Goal: Task Accomplishment & Management: Use online tool/utility

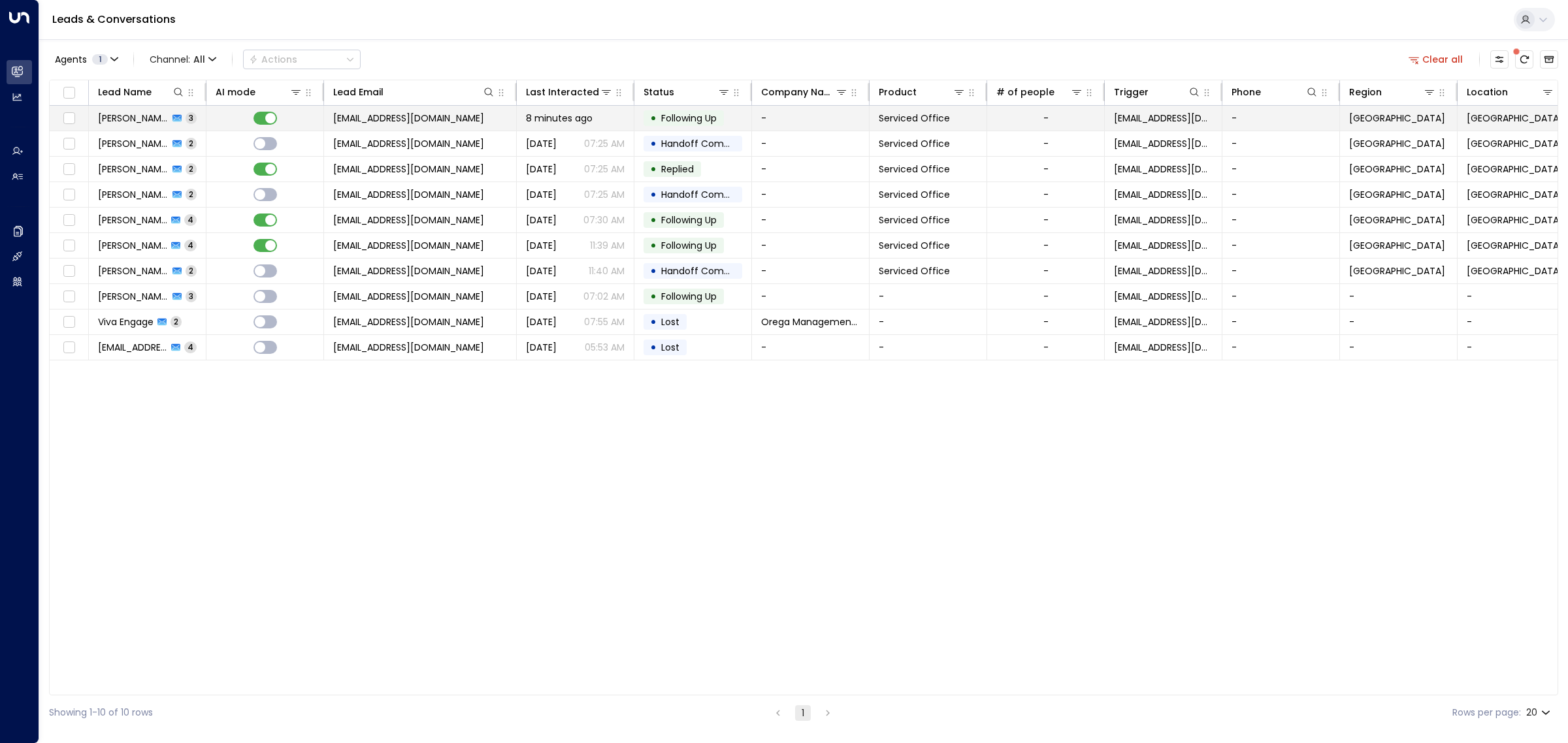
click at [434, 114] on span "[EMAIL_ADDRESS][DOMAIN_NAME]" at bounding box center [409, 118] width 151 height 13
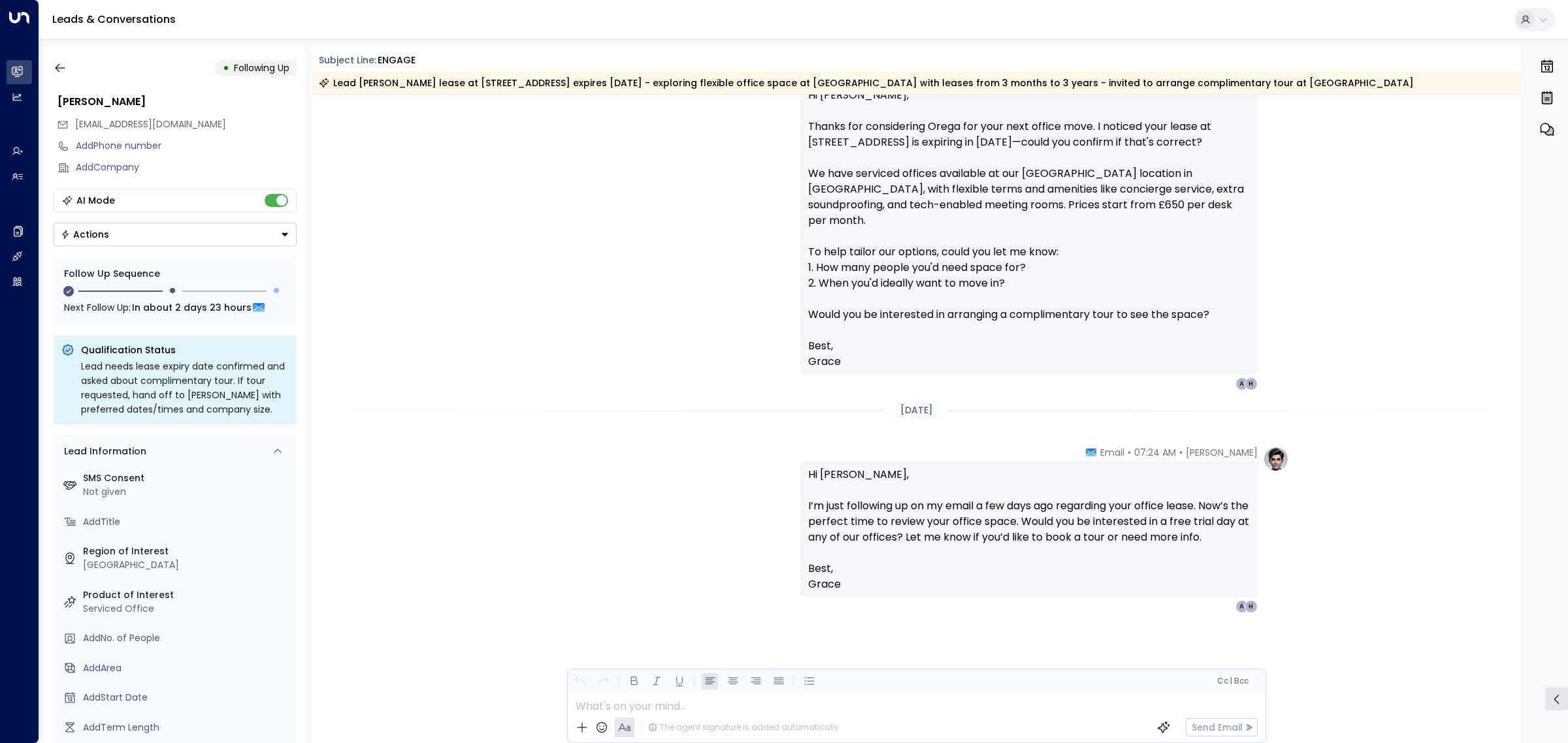
scroll to position [1679, 0]
click at [61, 66] on icon "button" at bounding box center [60, 68] width 13 height 13
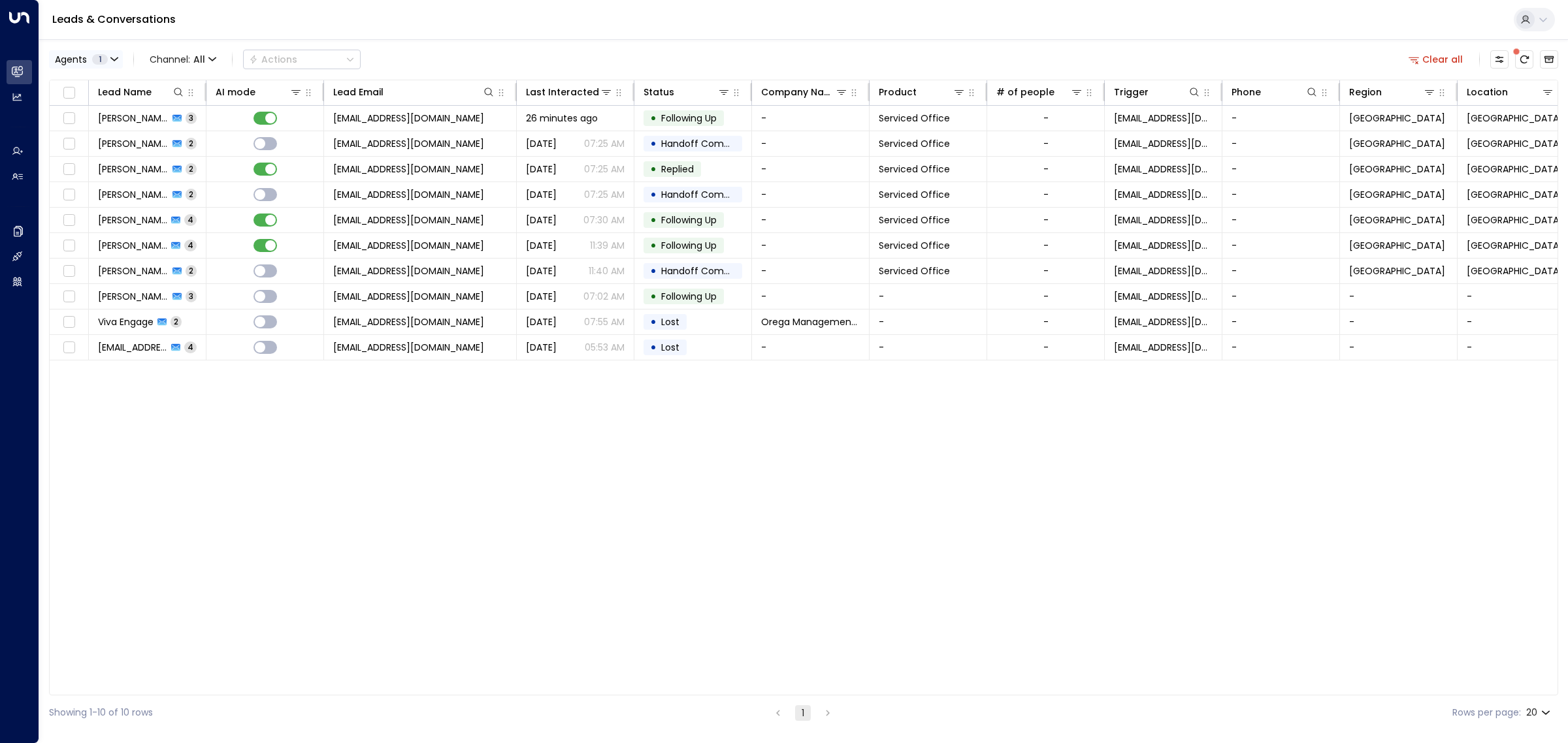
click at [118, 62] on icon "button" at bounding box center [114, 59] width 8 height 8
click at [98, 147] on div "[PERSON_NAME]" at bounding box center [107, 145] width 72 height 14
click at [121, 82] on div "[PERSON_NAME]" at bounding box center [107, 85] width 72 height 14
click at [227, 175] on button "Apply" at bounding box center [222, 178] width 38 height 19
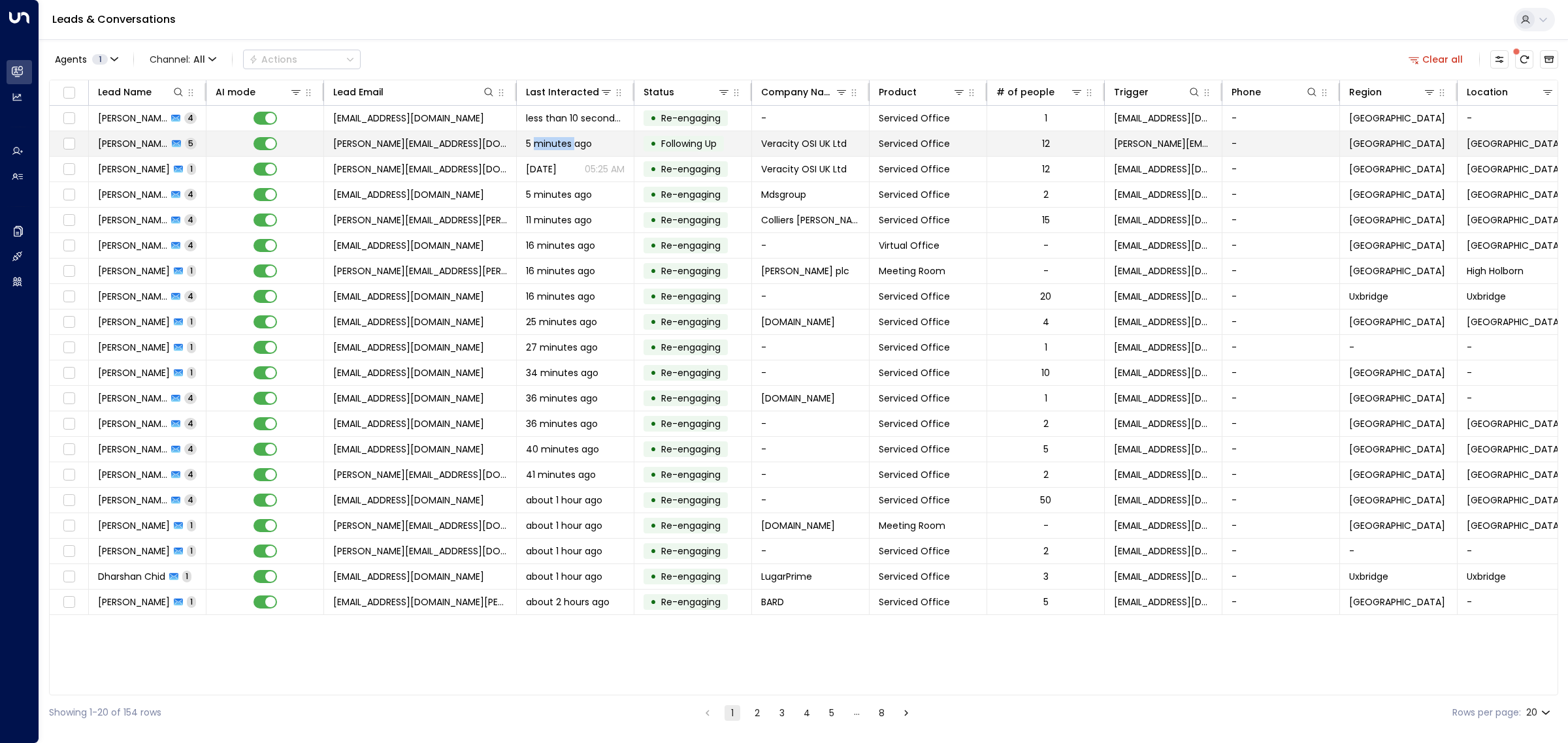
click at [568, 148] on span "5 minutes ago" at bounding box center [558, 144] width 66 height 13
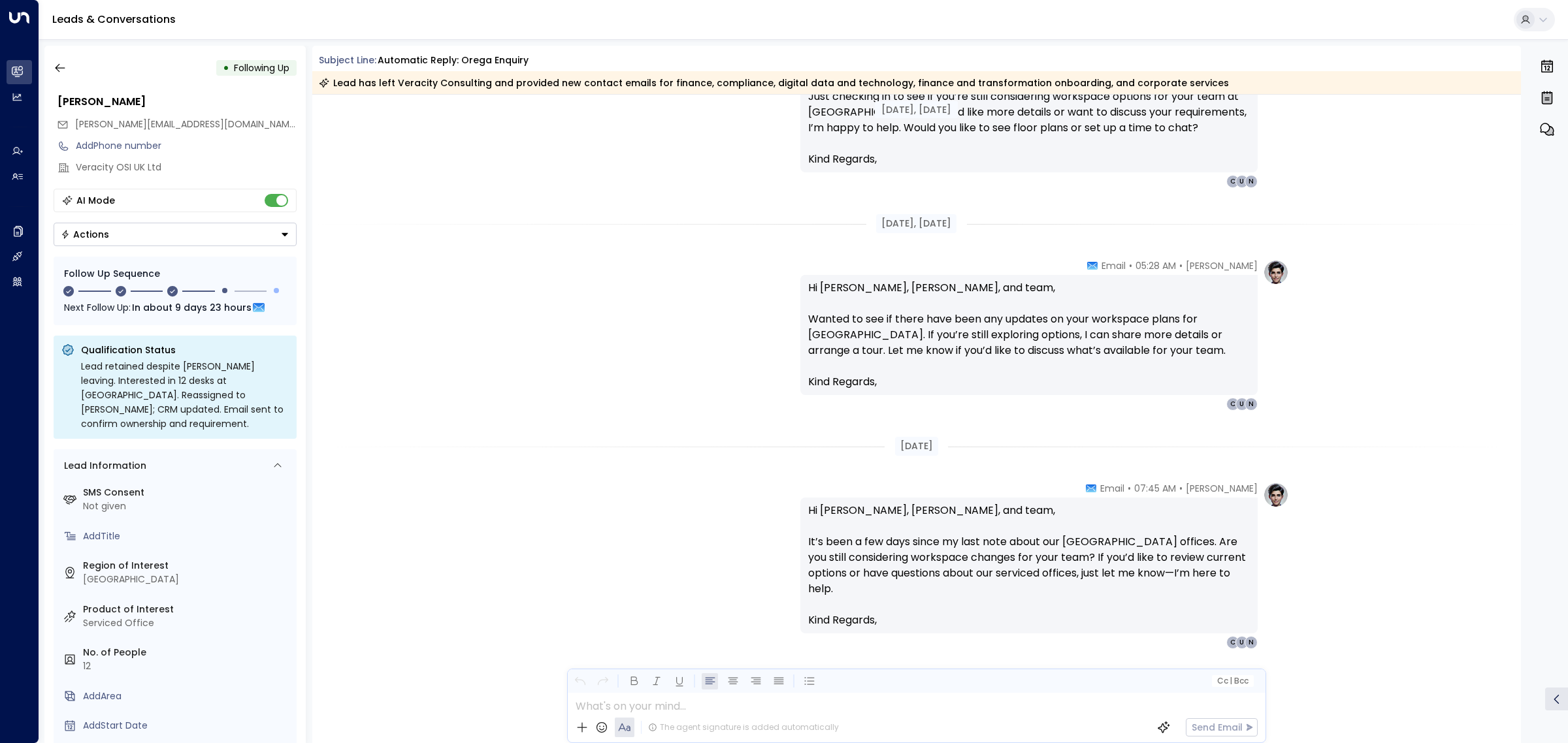
scroll to position [953, 0]
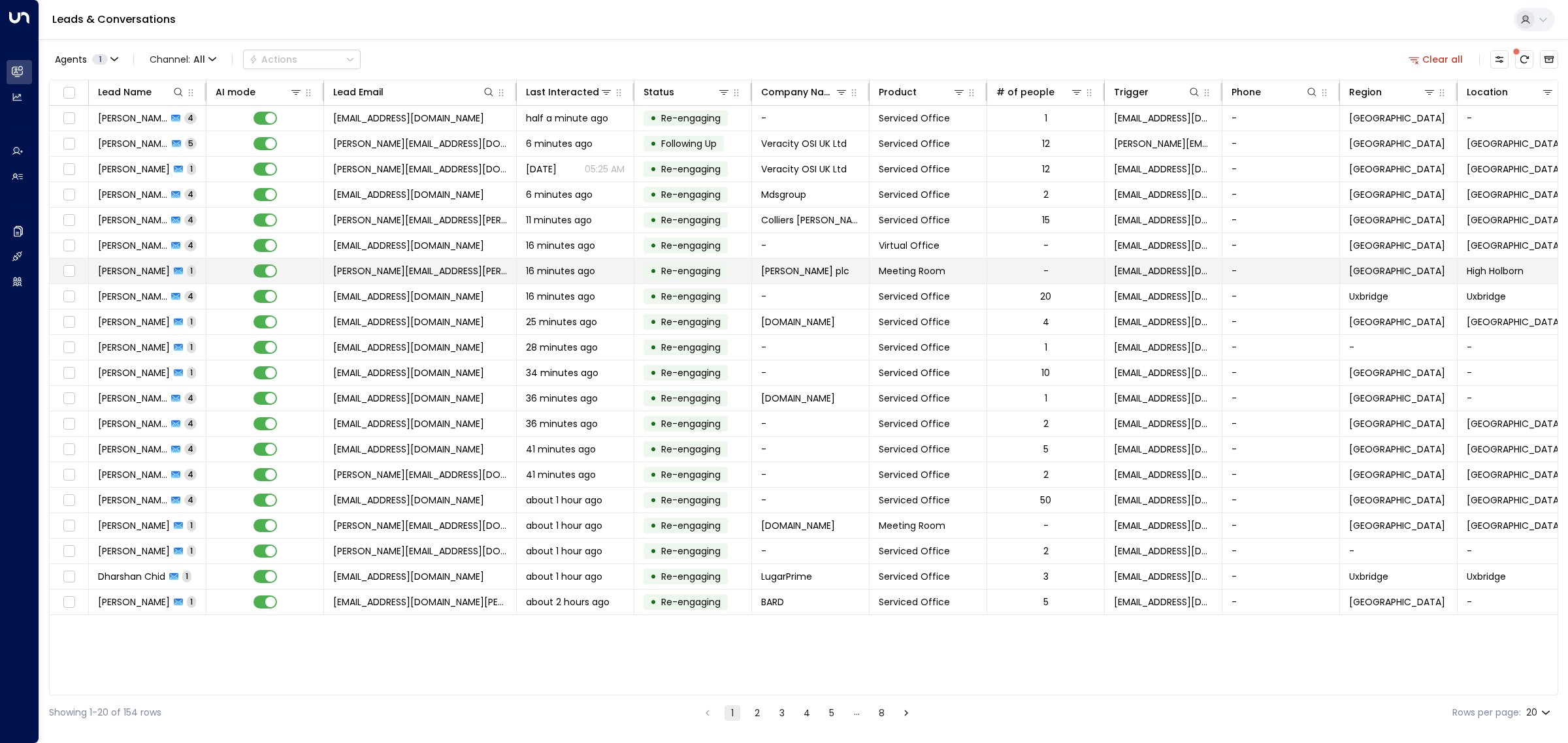
click at [608, 269] on div "16 minutes ago" at bounding box center [575, 271] width 99 height 13
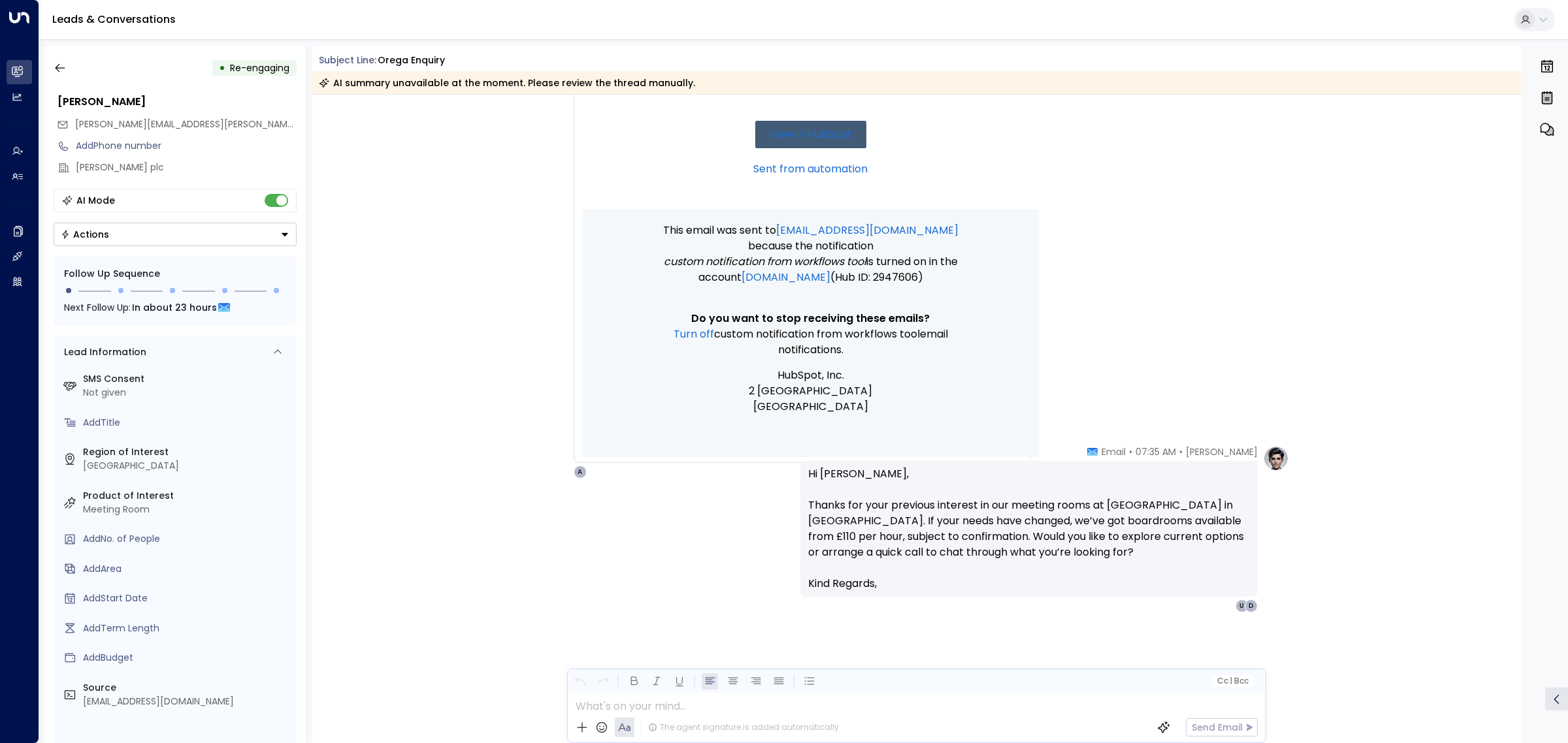
scroll to position [1425, 0]
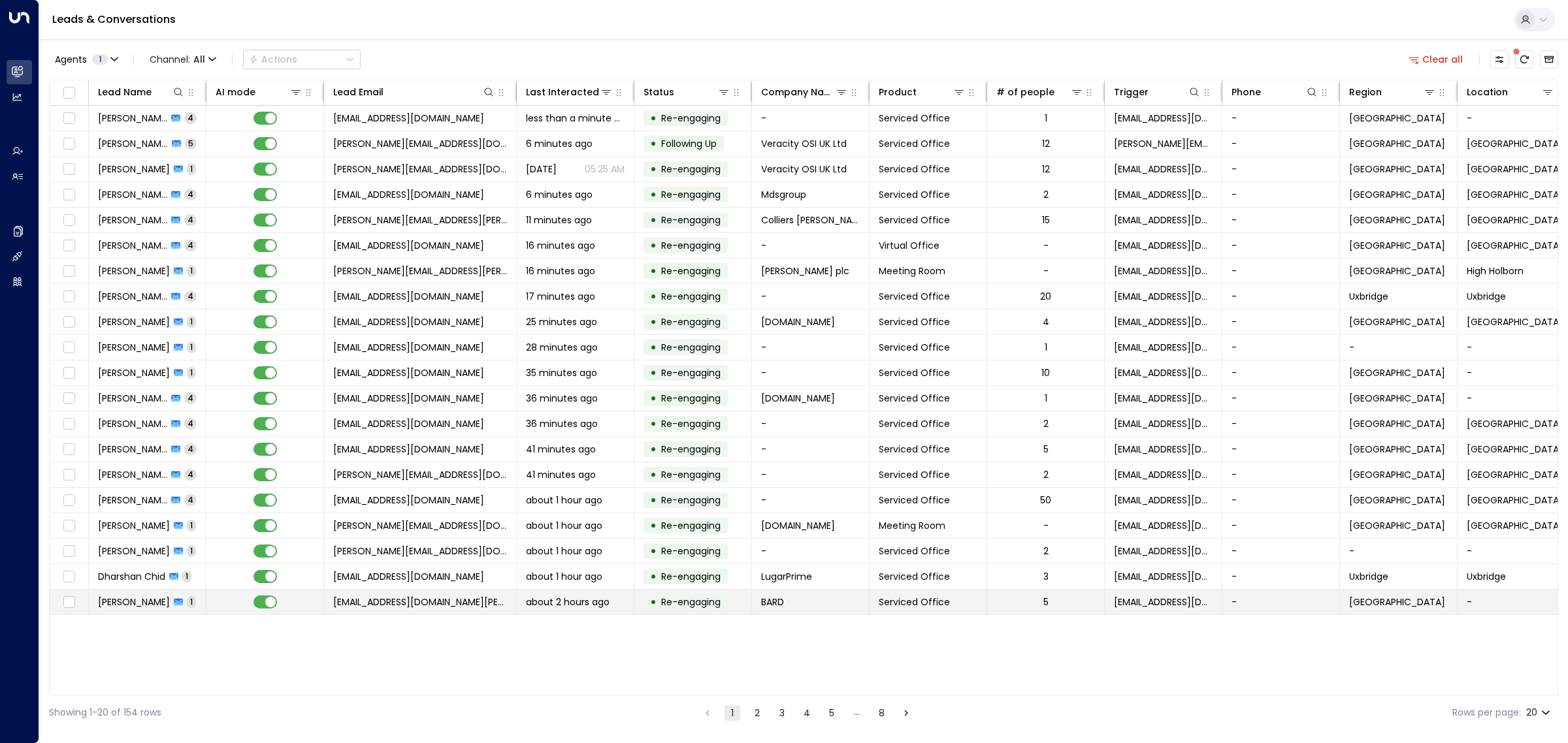
click at [552, 608] on span "about 2 hours ago" at bounding box center [567, 602] width 84 height 13
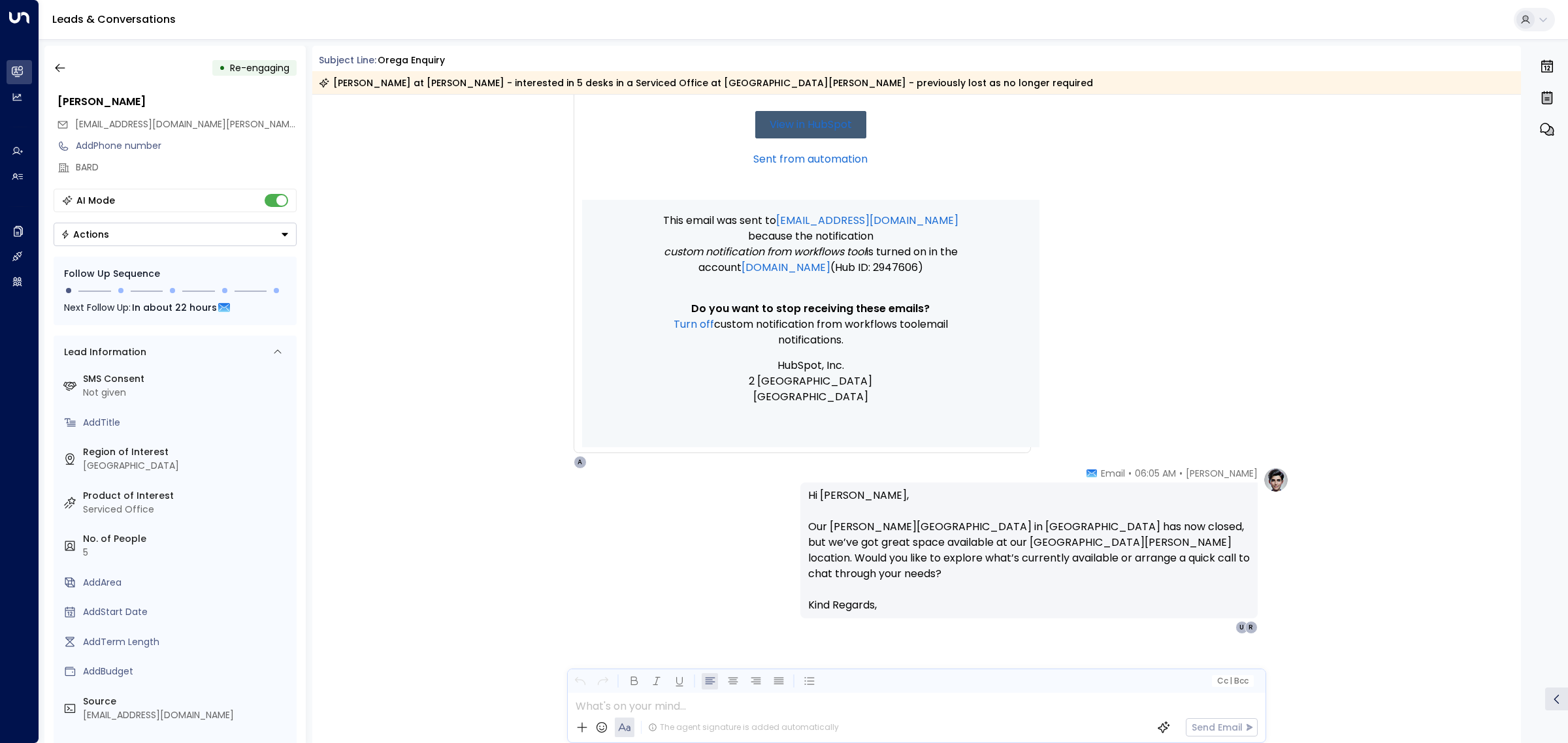
scroll to position [1411, 0]
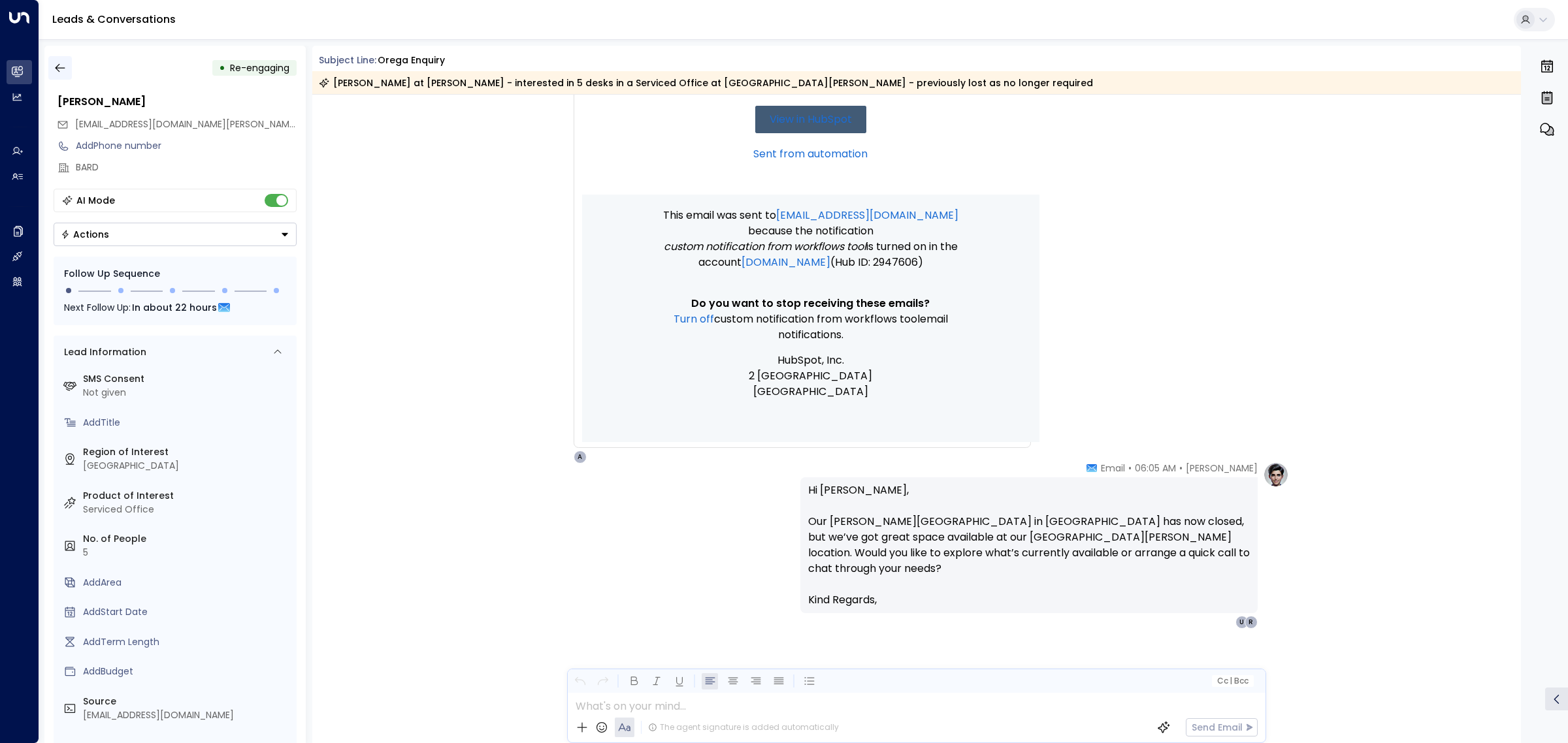
click at [62, 69] on icon "button" at bounding box center [60, 68] width 13 height 13
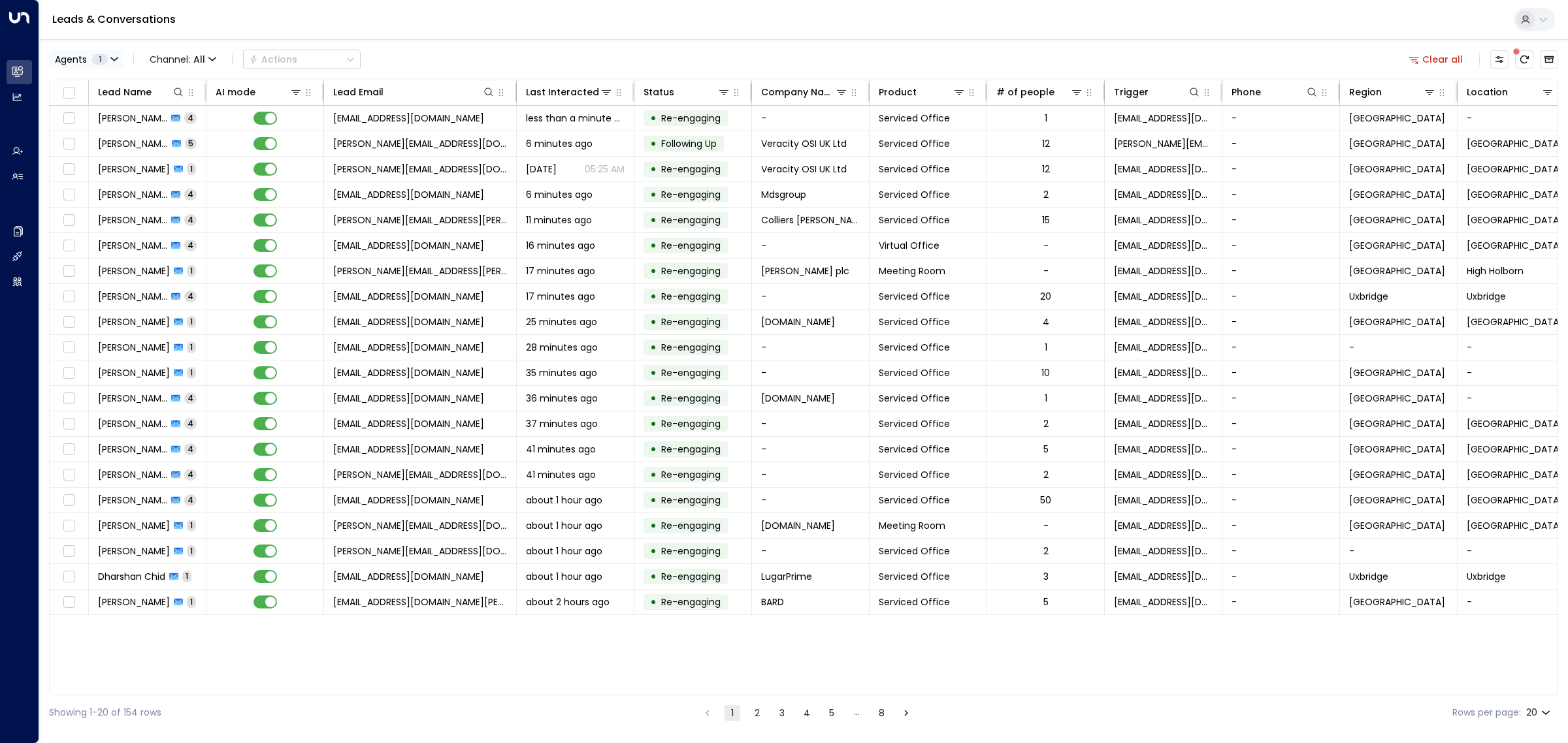
click at [100, 55] on span "1" at bounding box center [99, 59] width 15 height 11
click at [20, 100] on div at bounding box center [784, 372] width 1568 height 743
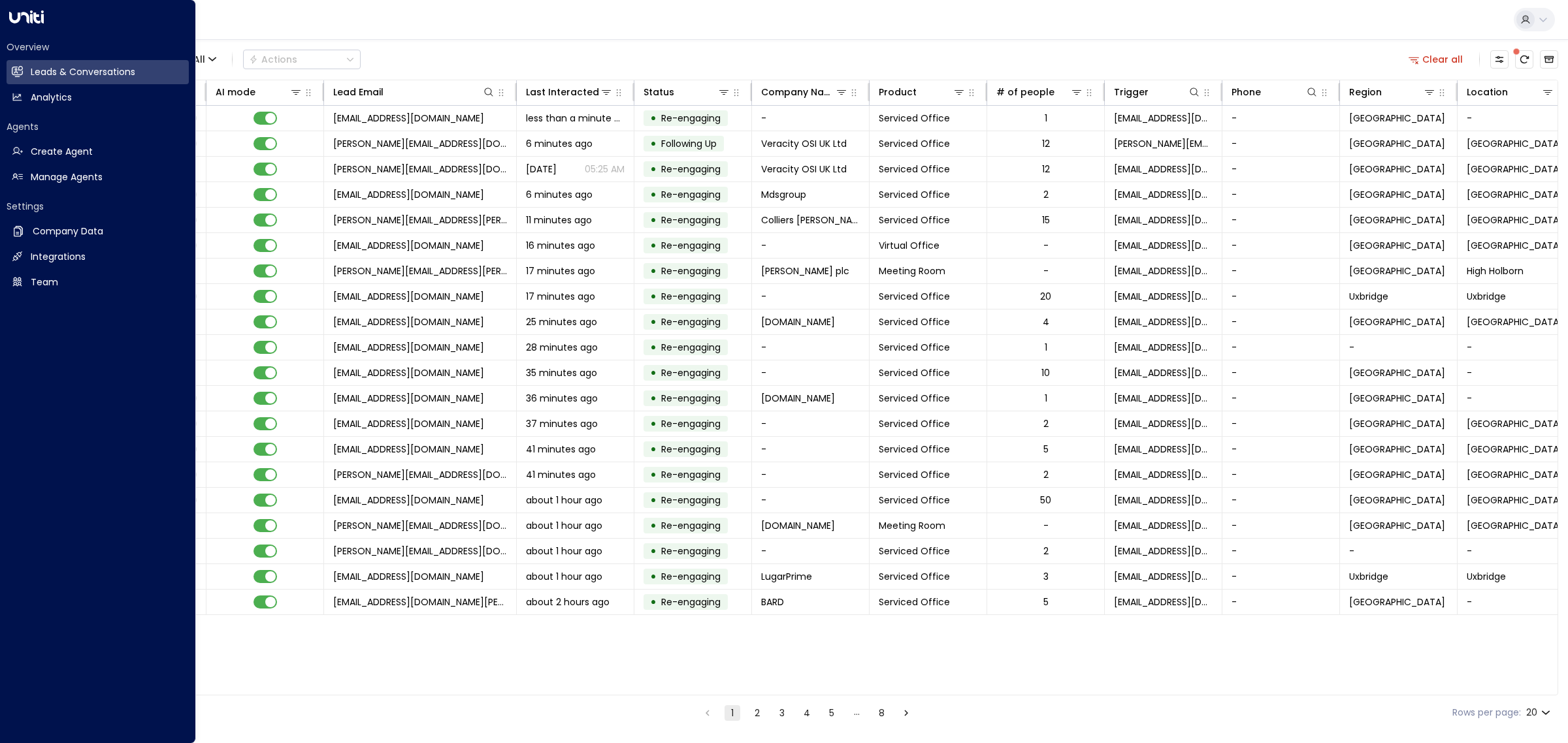
click at [20, 99] on icon at bounding box center [17, 97] width 8 height 7
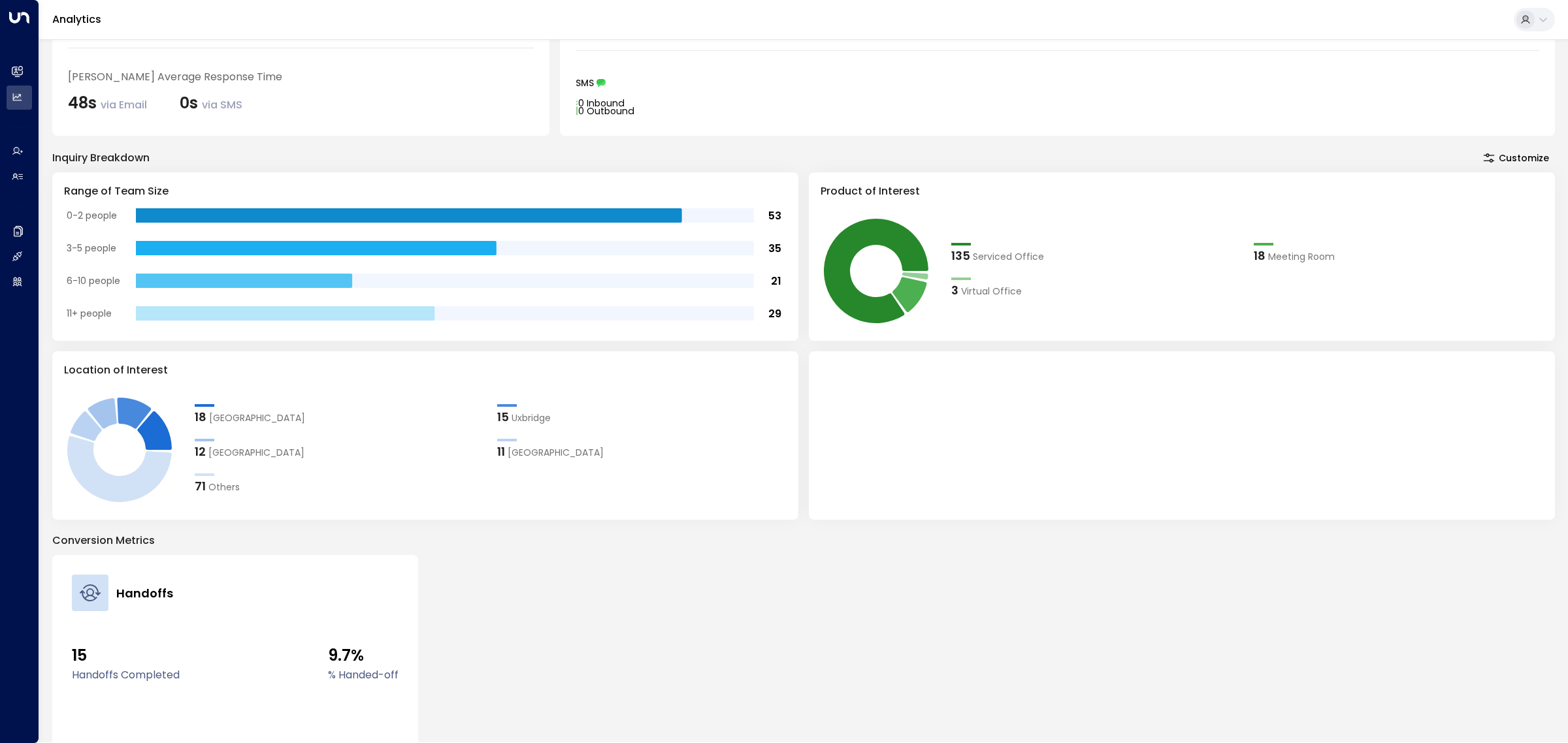
scroll to position [265, 0]
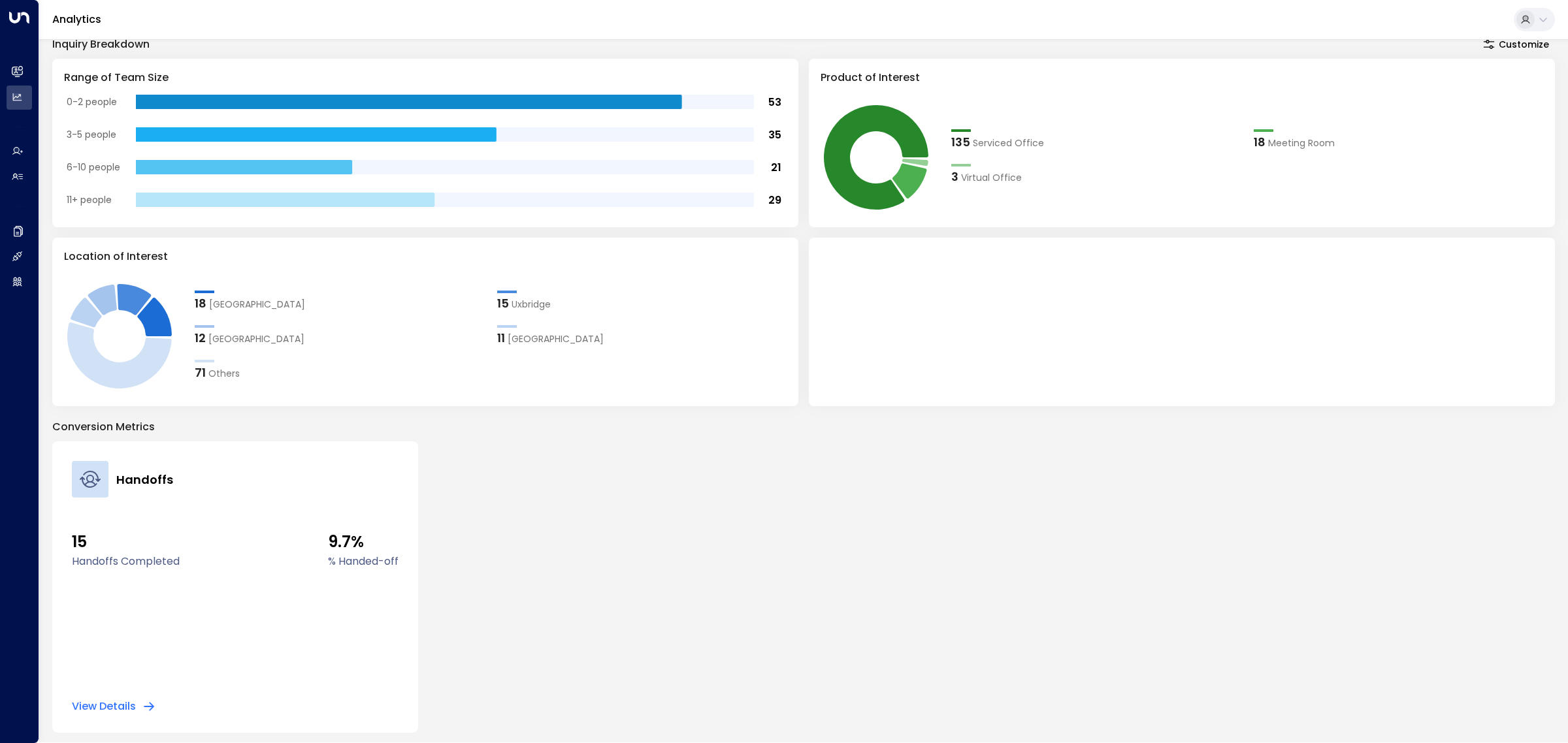
click at [134, 714] on div "Handoffs 15 Handoffs Completed 9.7% % Handed-off View Details" at bounding box center [235, 586] width 366 height 291
click at [122, 710] on button "View Details" at bounding box center [114, 706] width 84 height 13
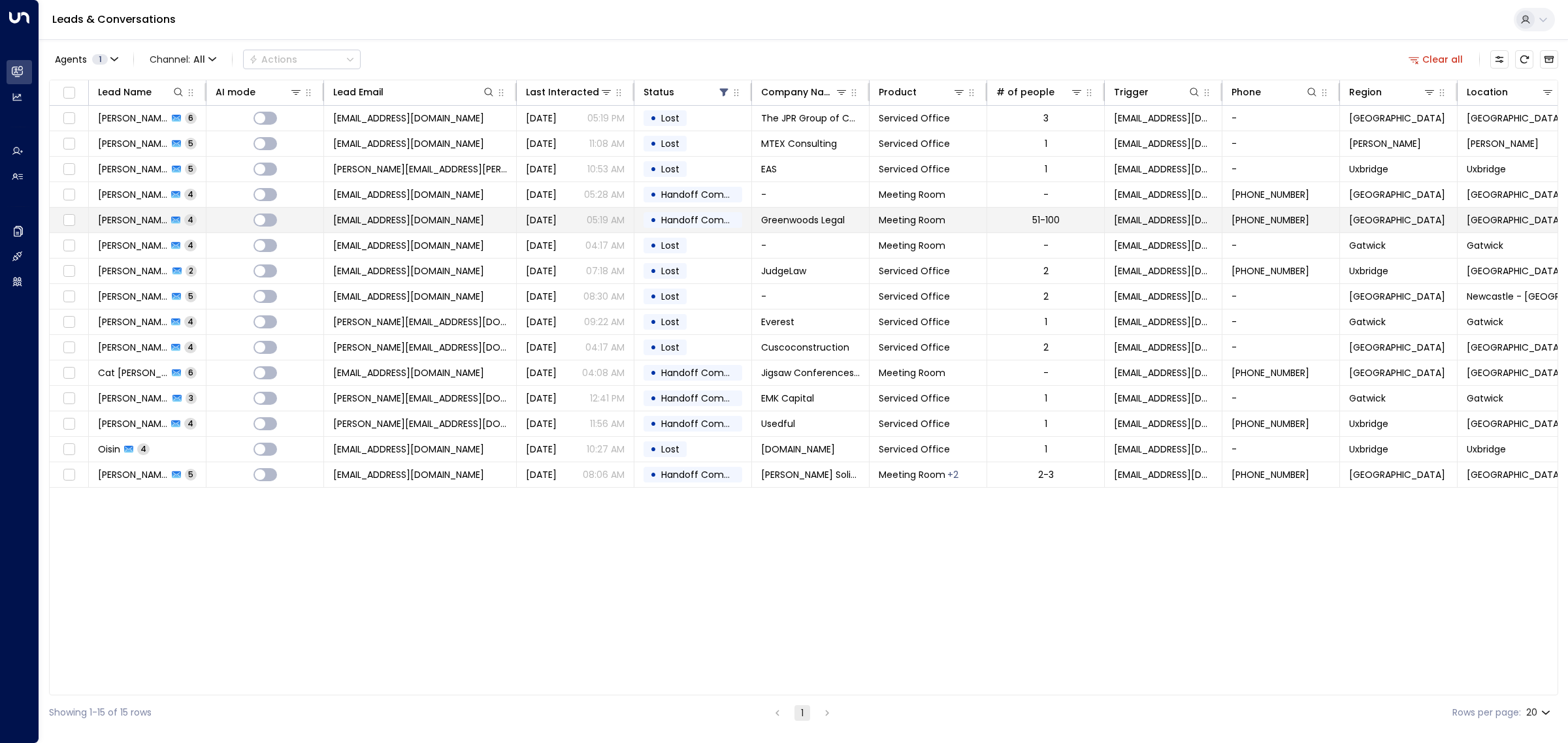
click at [557, 214] on span "[DATE]" at bounding box center [541, 220] width 31 height 13
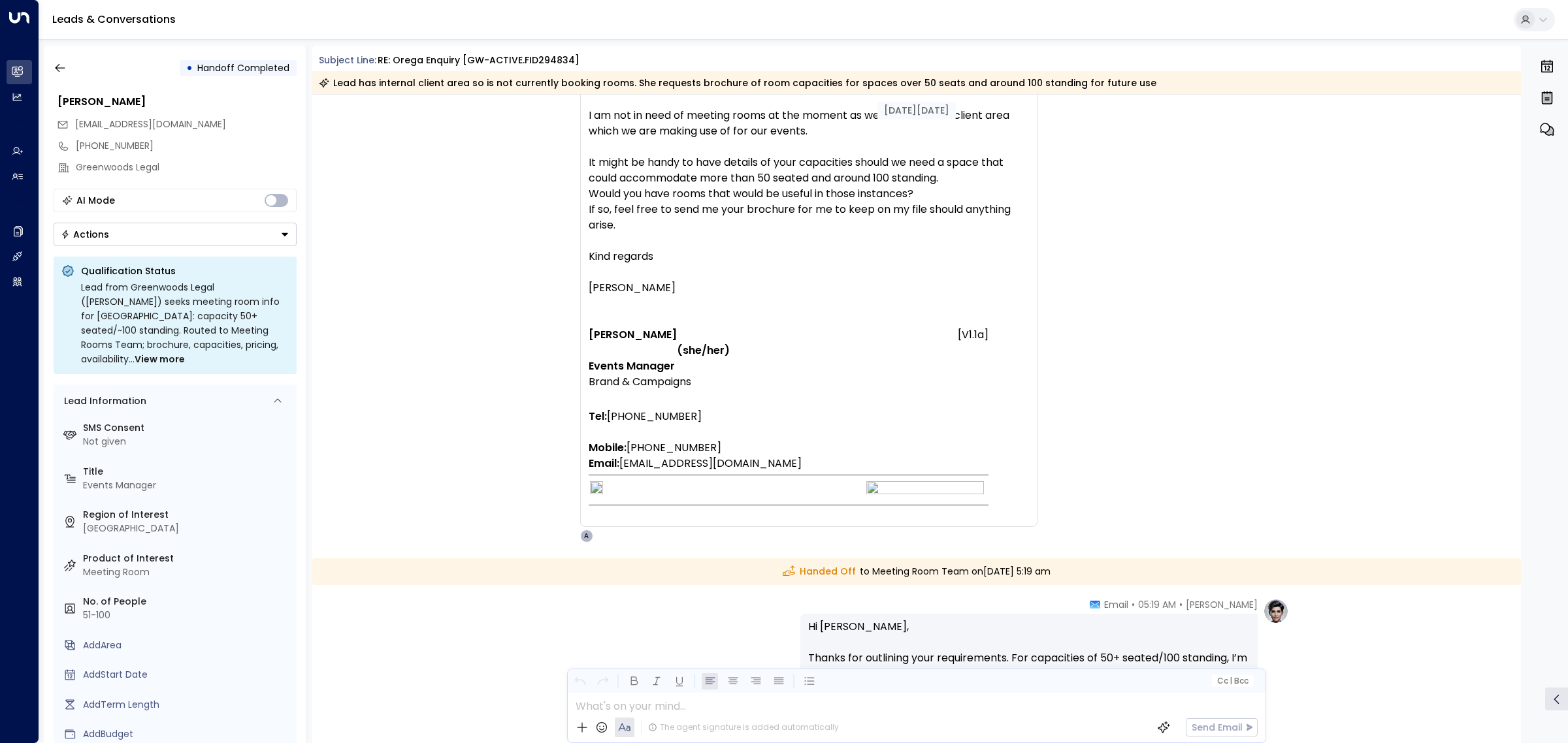
scroll to position [2292, 0]
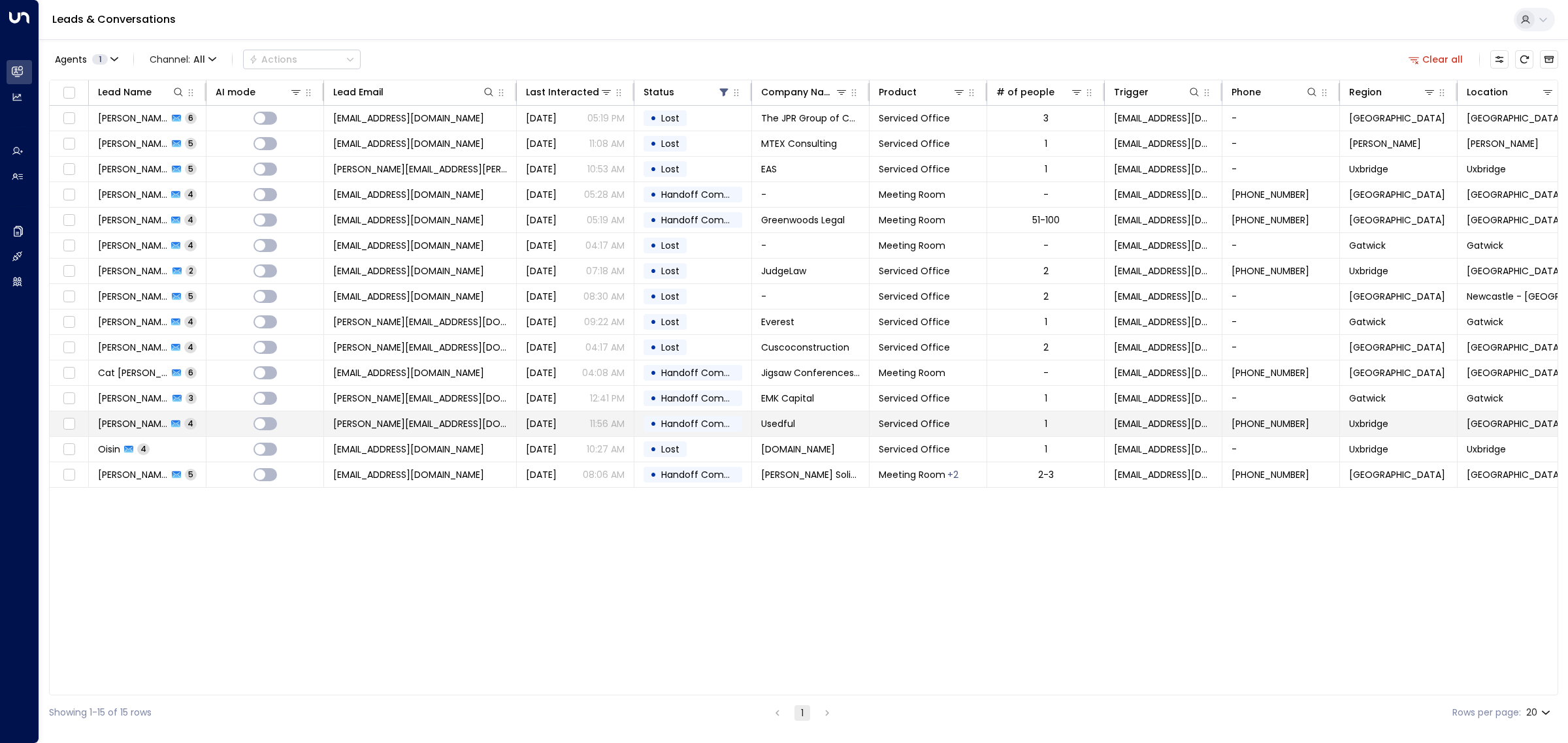
click at [575, 416] on td "[DATE] 11:56 AM" at bounding box center [575, 423] width 118 height 25
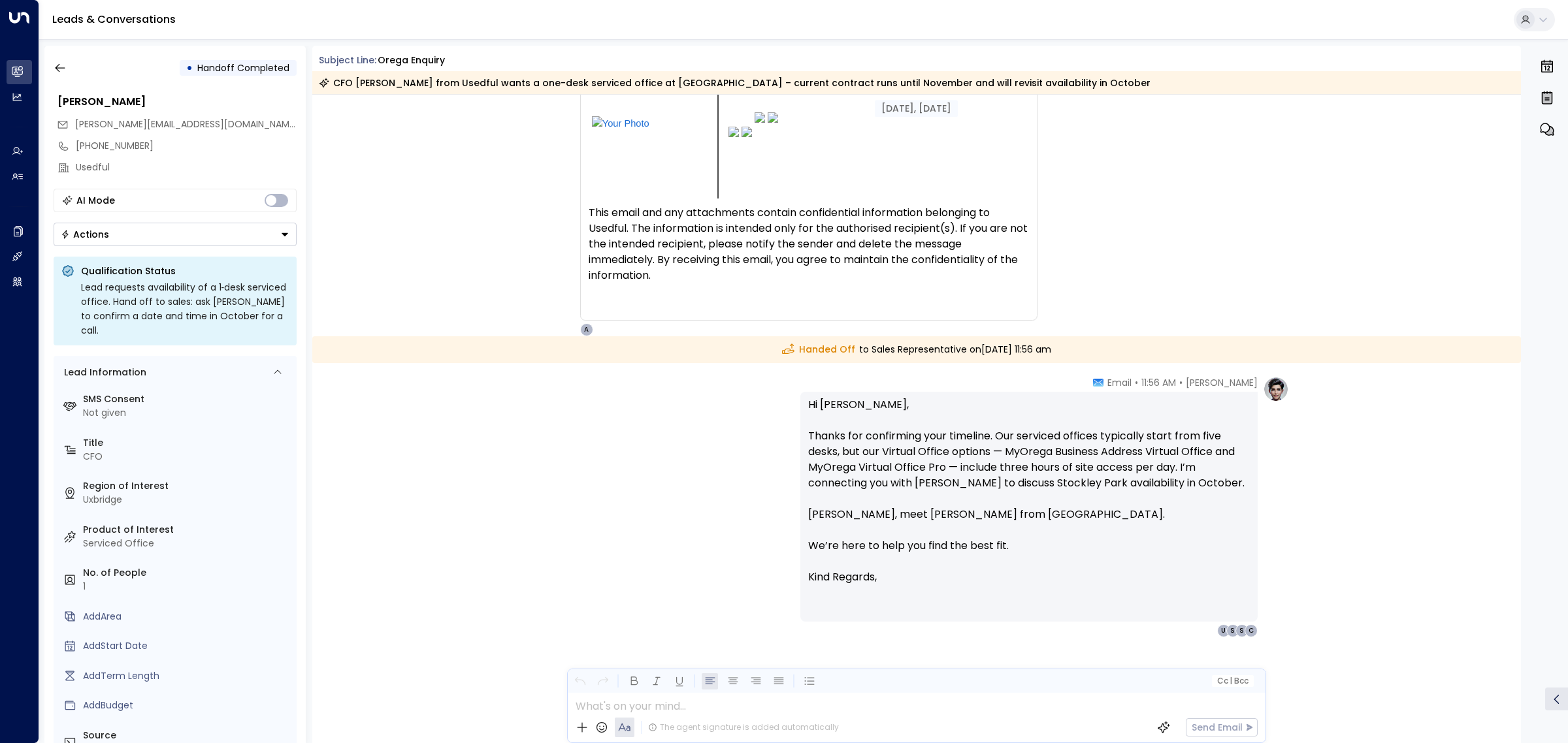
scroll to position [2654, 0]
